Goal: Navigation & Orientation: Find specific page/section

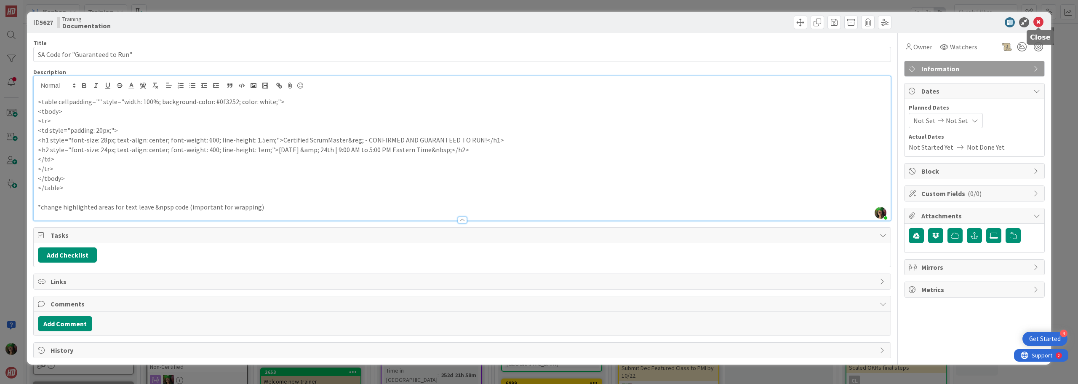
click at [1037, 23] on icon at bounding box center [1038, 22] width 10 height 10
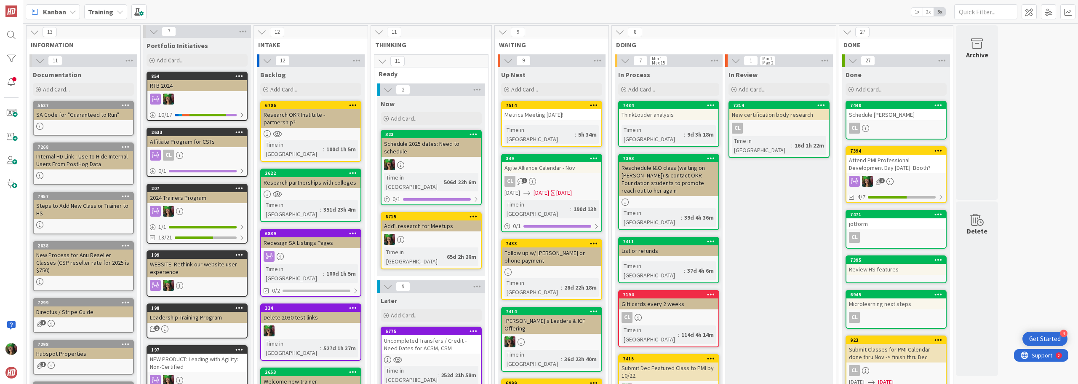
click at [886, 123] on div "CL" at bounding box center [895, 128] width 99 height 11
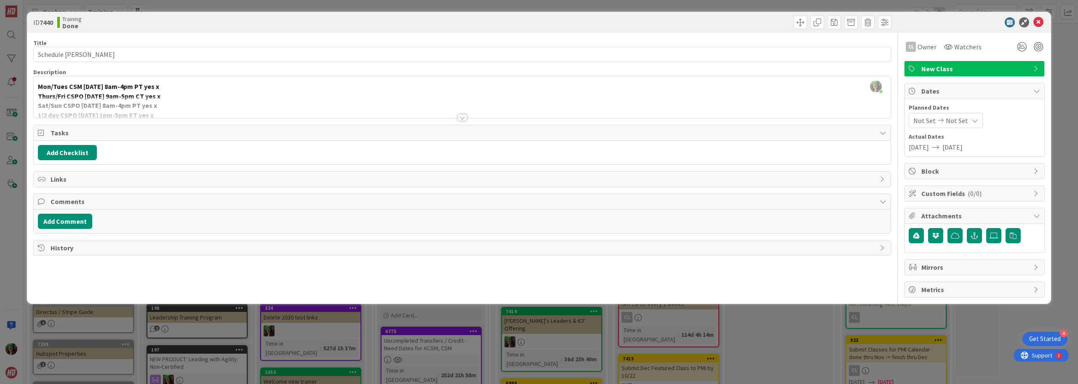
click at [464, 117] on div at bounding box center [462, 117] width 9 height 7
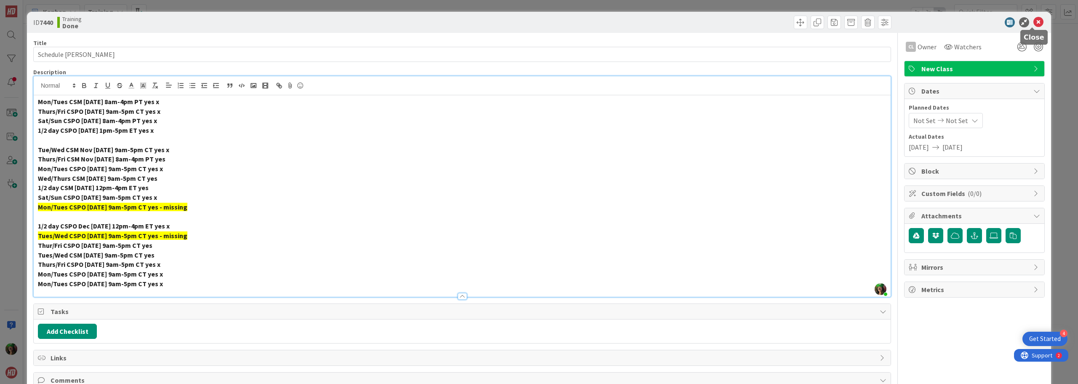
click at [1035, 22] on icon at bounding box center [1038, 22] width 10 height 10
